Goal: Find specific page/section: Find specific page/section

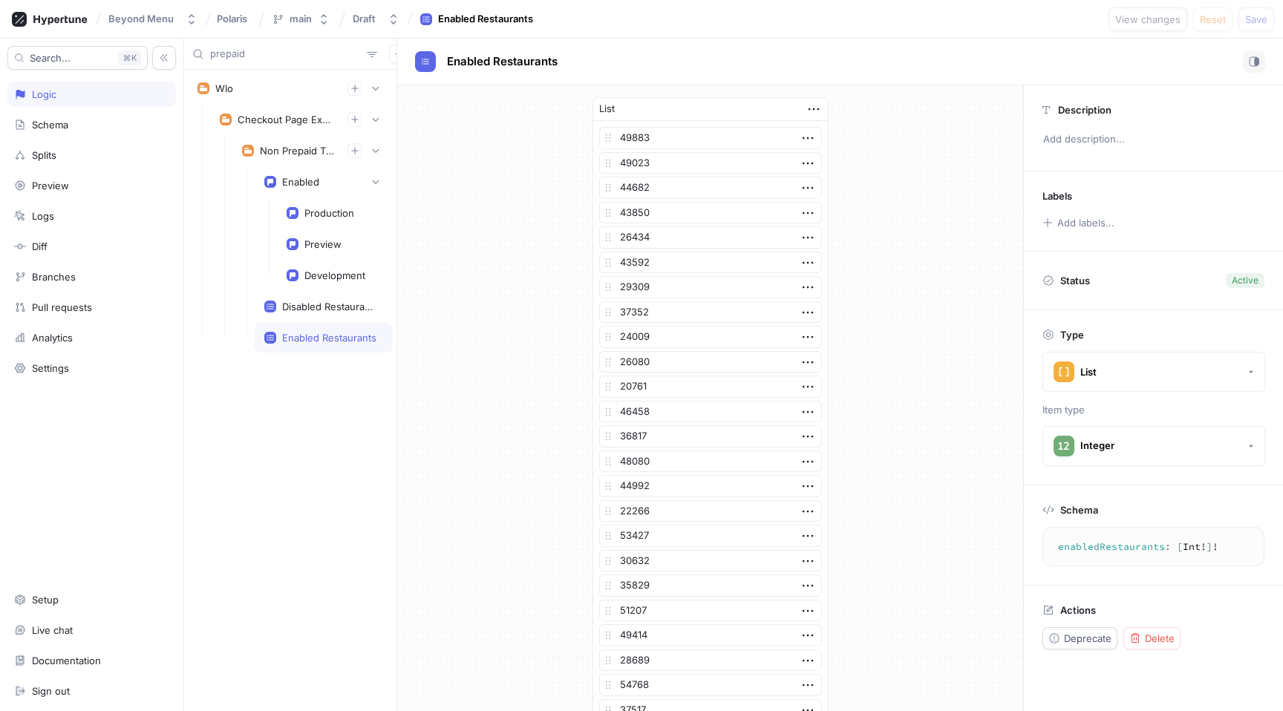
click at [275, 48] on input "prepaid" at bounding box center [285, 54] width 151 height 15
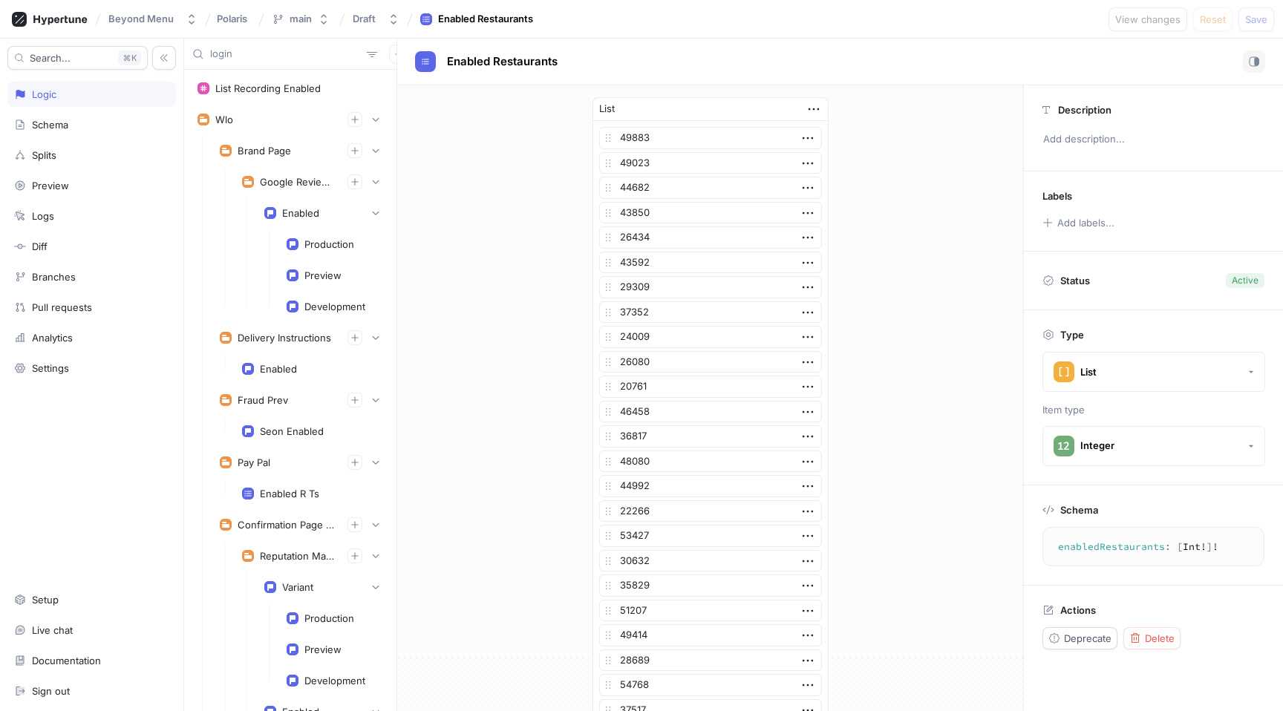
type input "login"
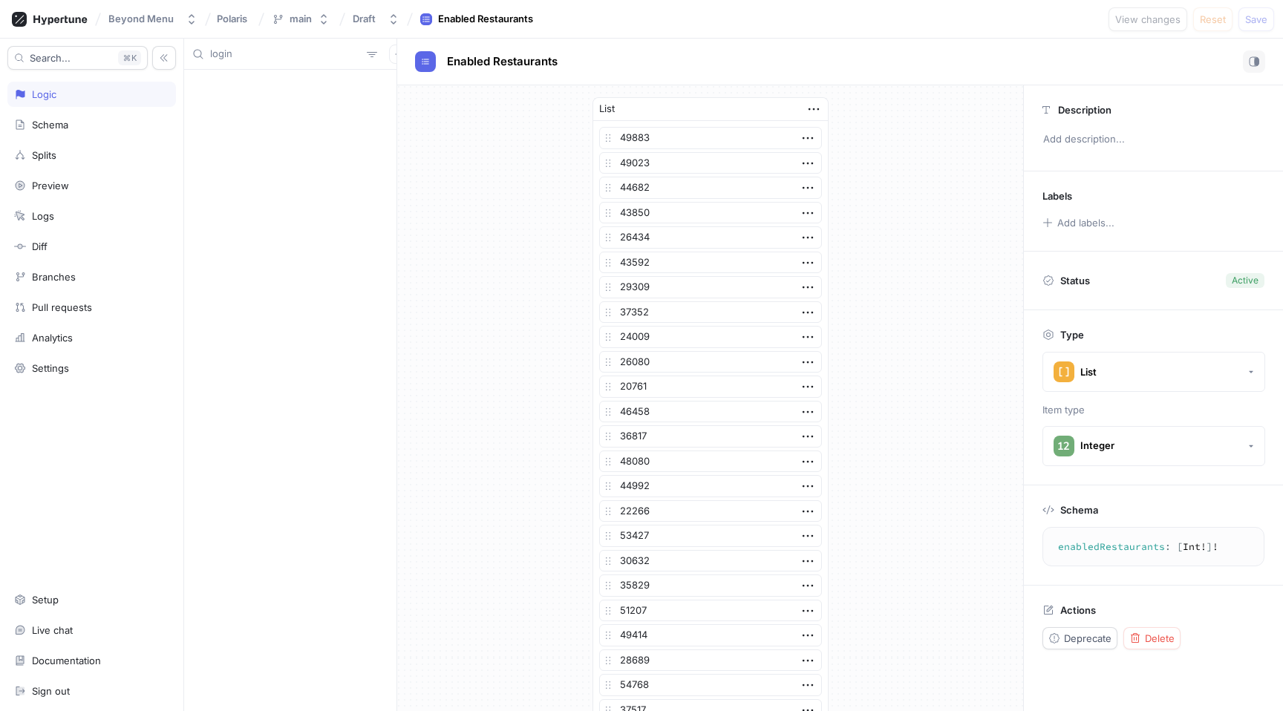
click at [259, 54] on input "login" at bounding box center [285, 54] width 151 height 15
